Goal: Task Accomplishment & Management: Use online tool/utility

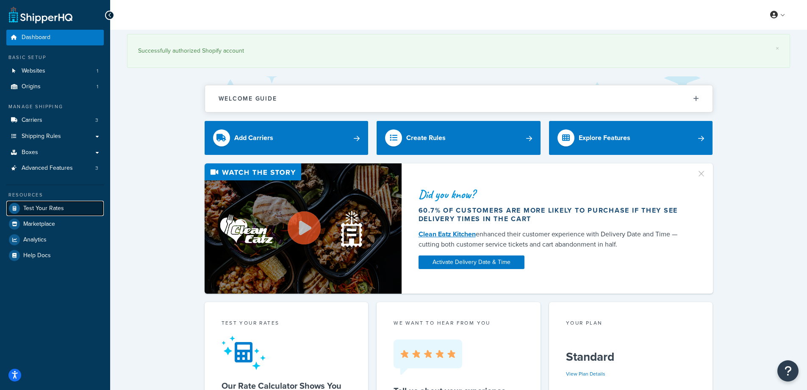
click at [51, 206] on span "Test Your Rates" at bounding box center [43, 208] width 41 height 7
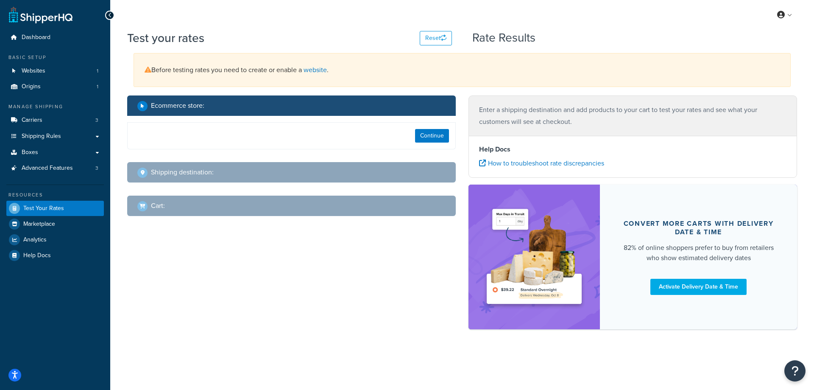
select select "[GEOGRAPHIC_DATA]"
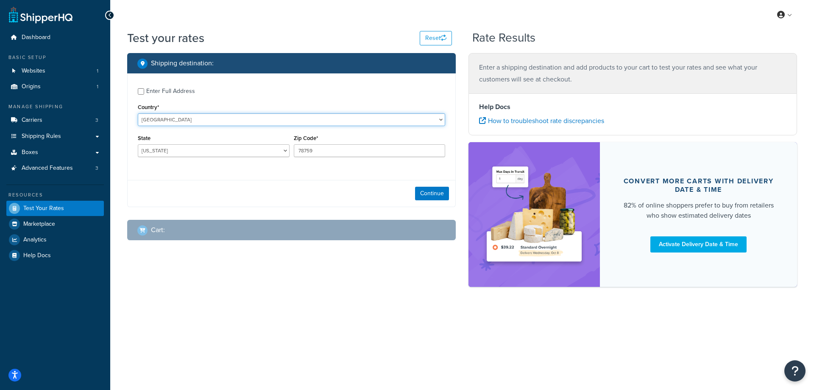
click at [438, 121] on select "[GEOGRAPHIC_DATA] [GEOGRAPHIC_DATA] [GEOGRAPHIC_DATA] [GEOGRAPHIC_DATA] [GEOGRA…" at bounding box center [291, 119] width 307 height 13
click at [367, 89] on label "Enter Full Address" at bounding box center [295, 91] width 299 height 14
click at [144, 89] on input "Enter Full Address" at bounding box center [141, 91] width 6 height 6
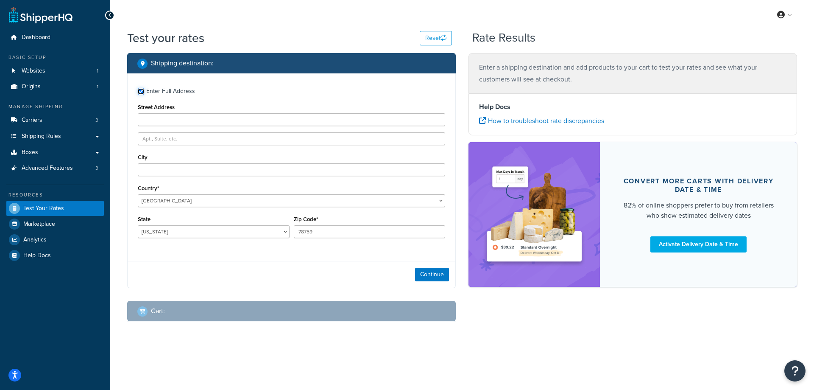
click at [141, 91] on input "Enter Full Address" at bounding box center [141, 91] width 6 height 6
checkbox input "false"
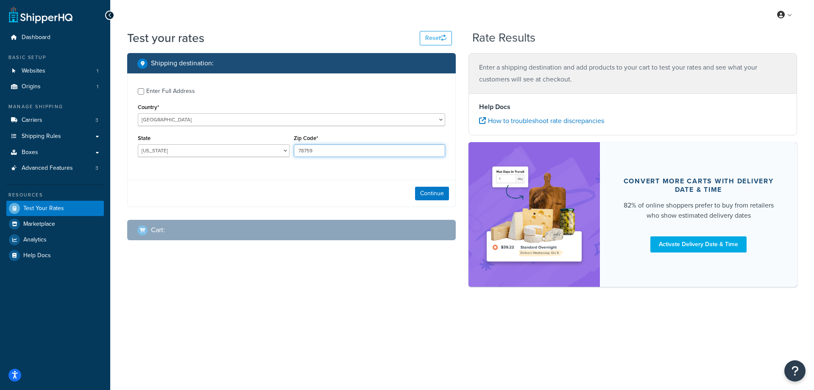
drag, startPoint x: 321, startPoint y: 150, endPoint x: 298, endPoint y: 150, distance: 22.5
click at [298, 150] on input "78759" at bounding box center [370, 150] width 152 height 13
paste input "93933"
type input "93933"
click at [192, 149] on select "[US_STATE] [US_STATE] [US_STATE] [US_STATE] [US_STATE] Armed Forces Americas Ar…" at bounding box center [214, 150] width 152 height 13
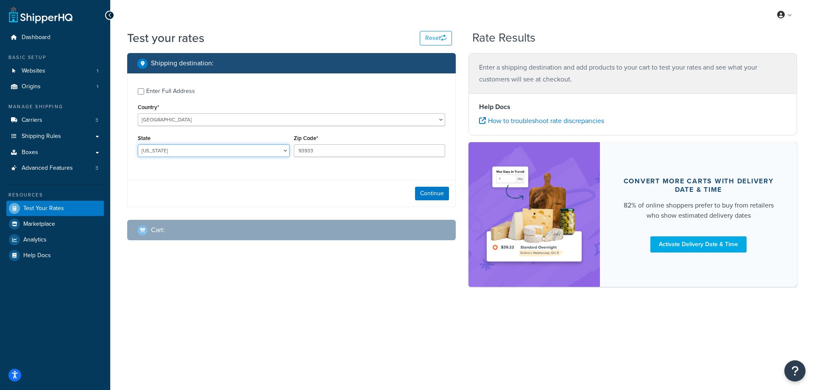
select select "CA"
click at [138, 144] on select "[US_STATE] [US_STATE] [US_STATE] [US_STATE] [US_STATE] Armed Forces Americas Ar…" at bounding box center [214, 150] width 152 height 13
click at [145, 268] on div "Shipping destination : Enter Full Address Country* [GEOGRAPHIC_DATA] [GEOGRAPHI…" at bounding box center [462, 174] width 682 height 242
click at [426, 195] on button "Continue" at bounding box center [432, 194] width 34 height 14
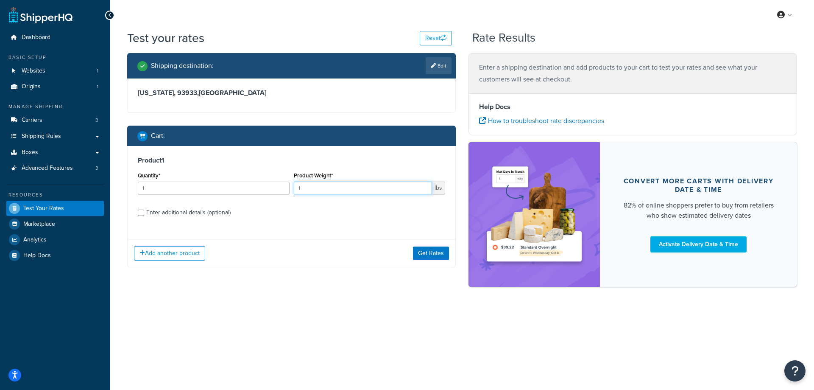
paste input "0.32"
drag, startPoint x: 303, startPoint y: 188, endPoint x: 258, endPoint y: 188, distance: 45.4
click at [258, 188] on div "Quantity* 1 Product Weight* 1 lbs" at bounding box center [292, 185] width 312 height 31
type input "0.32"
click at [173, 186] on input "1" at bounding box center [214, 187] width 152 height 13
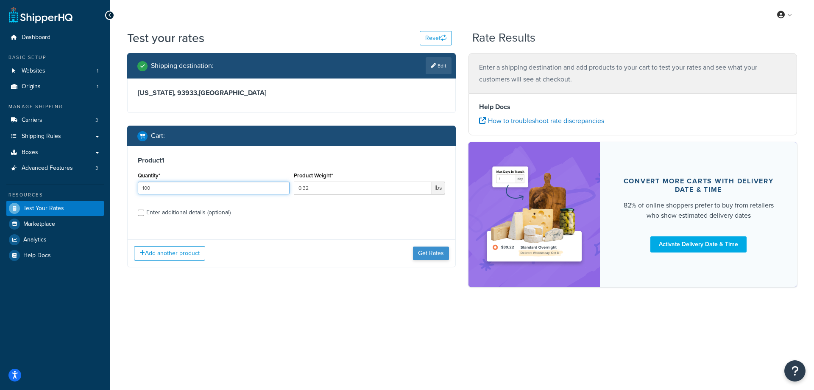
type input "100"
click at [433, 249] on button "Get Rates" at bounding box center [431, 253] width 36 height 14
